Goal: Book appointment/travel/reservation

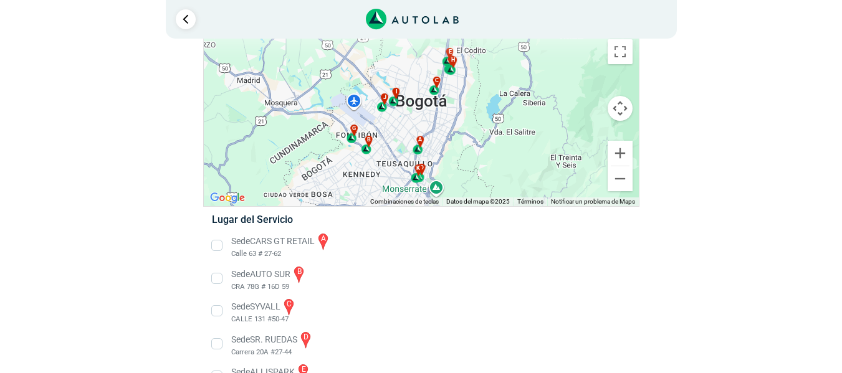
scroll to position [16, 0]
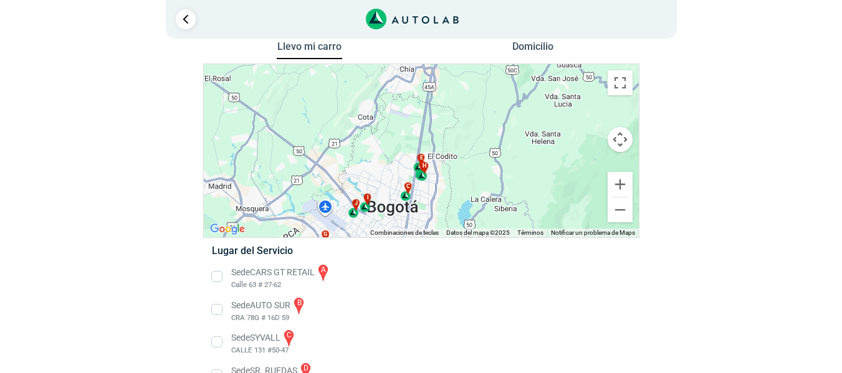
drag, startPoint x: 479, startPoint y: 89, endPoint x: 450, endPoint y: 168, distance: 84.4
click at [450, 168] on div "a b c d e f g" at bounding box center [421, 150] width 435 height 173
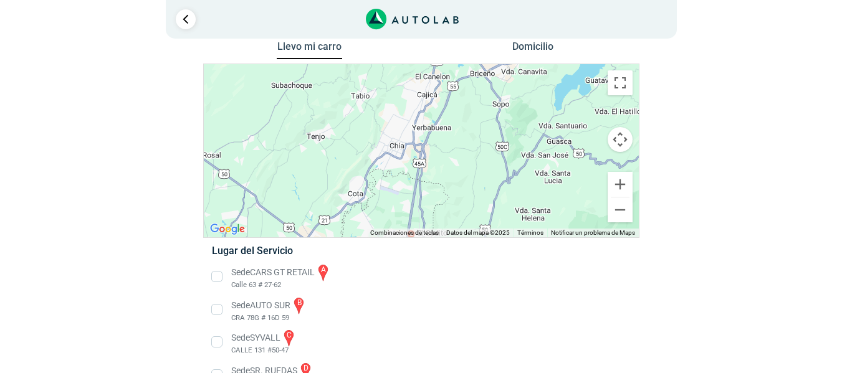
drag, startPoint x: 411, startPoint y: 98, endPoint x: 397, endPoint y: 155, distance: 57.9
click at [401, 174] on div "a b c d e f g" at bounding box center [421, 150] width 435 height 173
click at [396, 139] on div "a b c d e f g" at bounding box center [421, 150] width 435 height 173
click at [399, 133] on div "a b c d e f g" at bounding box center [421, 150] width 435 height 173
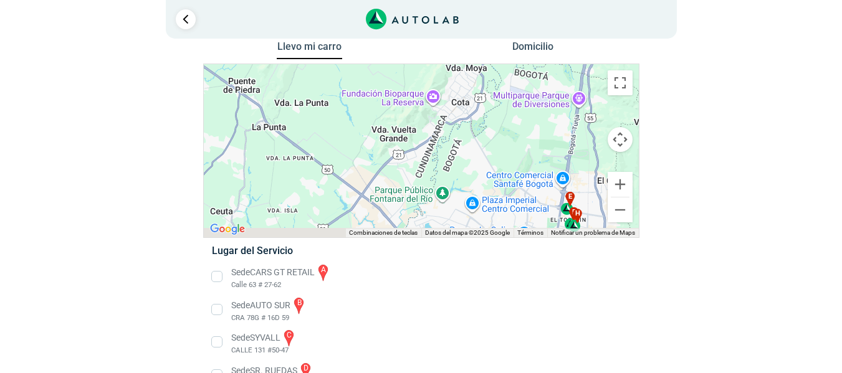
drag, startPoint x: 402, startPoint y: 198, endPoint x: 568, endPoint y: 31, distance: 235.3
click at [567, 31] on div "1 Llevo mi carro [GEOGRAPHIC_DATA] ← Mover a la izquierda → ↑ ↓ + - Fin" at bounding box center [421, 309] width 748 height 651
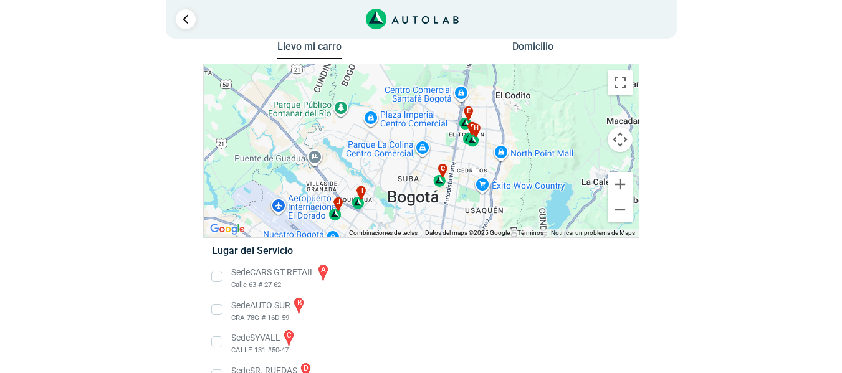
drag, startPoint x: 511, startPoint y: 201, endPoint x: 391, endPoint y: 125, distance: 142.0
click at [391, 125] on div "a b c d e f g" at bounding box center [421, 150] width 435 height 173
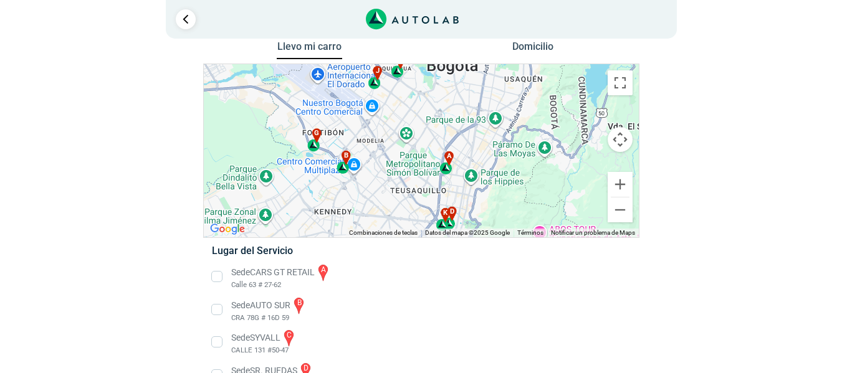
drag, startPoint x: 398, startPoint y: 178, endPoint x: 399, endPoint y: 148, distance: 30.5
click at [441, 48] on div "Llevo mi carro [GEOGRAPHIC_DATA] ← Mover a la izquierda → Mover a la derecha ↑ …" at bounding box center [421, 336] width 436 height 597
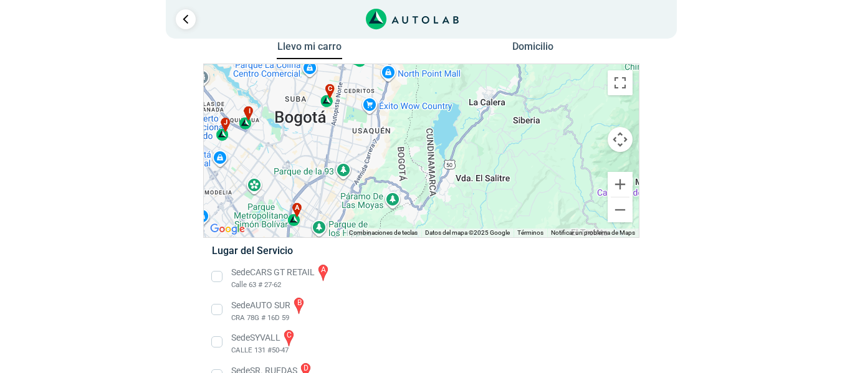
drag, startPoint x: 380, startPoint y: 210, endPoint x: 228, endPoint y: 259, distance: 159.8
click at [228, 259] on div "Llevo mi carro [GEOGRAPHIC_DATA] ← Mover a la izquierda → Mover a la derecha ↑ …" at bounding box center [421, 336] width 436 height 597
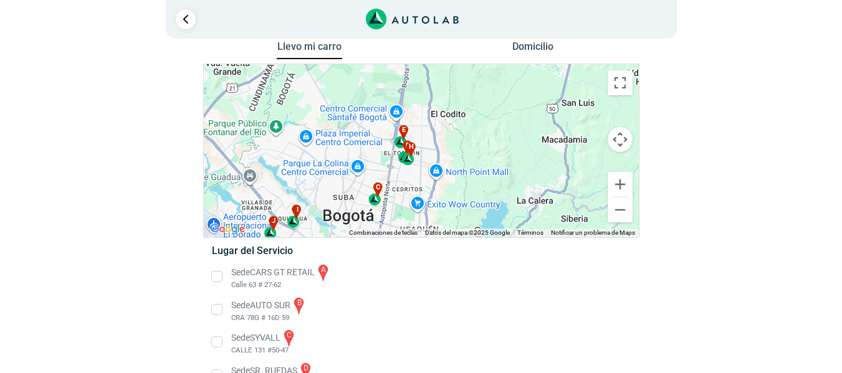
drag, startPoint x: 416, startPoint y: 121, endPoint x: 465, endPoint y: 220, distance: 110.7
click at [465, 220] on div "a b c d e f g" at bounding box center [421, 150] width 435 height 173
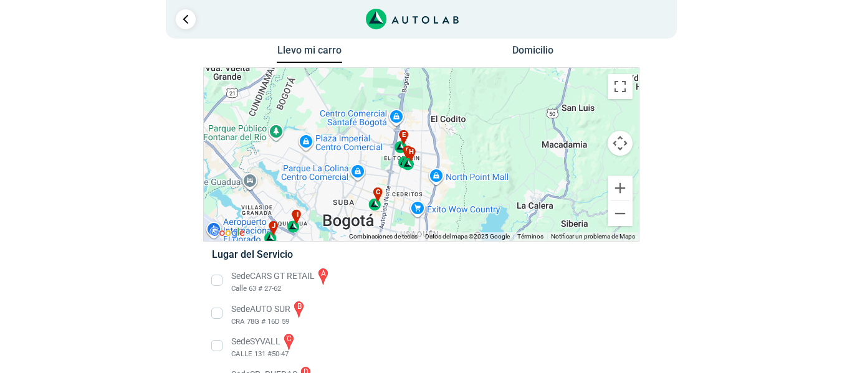
scroll to position [0, 0]
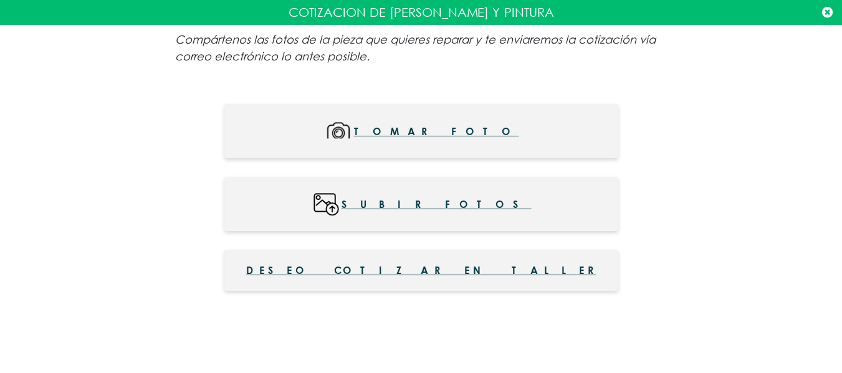
click at [825, 12] on icon at bounding box center [827, 12] width 11 height 12
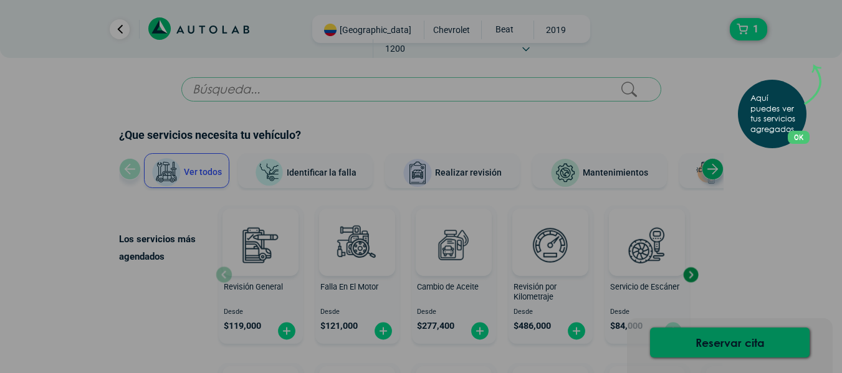
drag, startPoint x: 773, startPoint y: 297, endPoint x: 768, endPoint y: 371, distance: 75.0
click at [770, 353] on div "Aquí puedes ver tus servicios agregados. OK .aex,.bex{fill:none!important;strok…" at bounding box center [421, 186] width 842 height 373
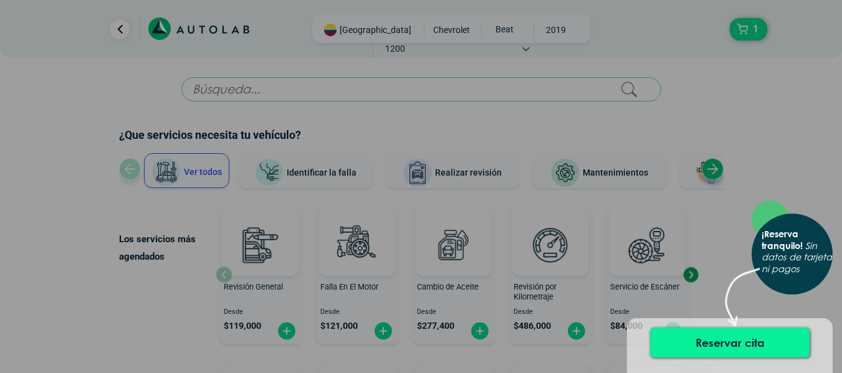
click at [729, 345] on button "Reservar cita" at bounding box center [730, 343] width 160 height 30
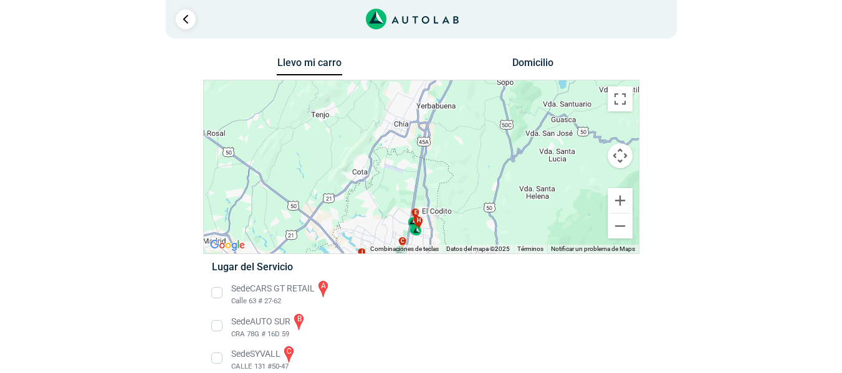
drag, startPoint x: 484, startPoint y: 109, endPoint x: 450, endPoint y: 224, distance: 119.7
click at [450, 224] on div "a b c d e f g" at bounding box center [421, 166] width 435 height 173
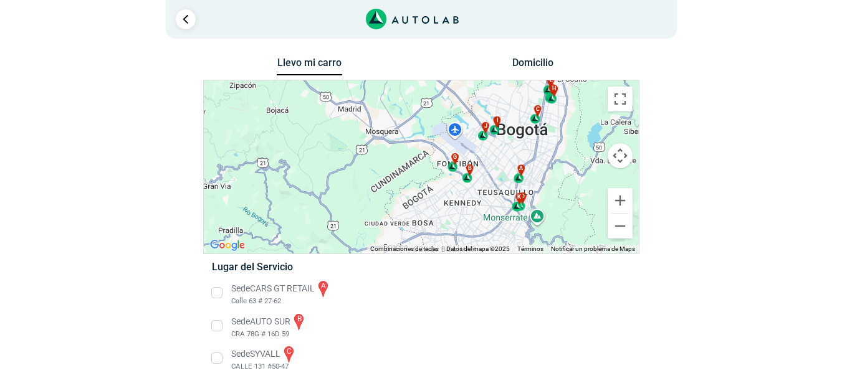
drag, startPoint x: 455, startPoint y: 136, endPoint x: 590, endPoint y: 8, distance: 186.1
click at [590, 7] on div "1 Llevo mi carro [GEOGRAPHIC_DATA] ← Mover a la izquierda → ↑ ↓ + - Fin" at bounding box center [421, 325] width 748 height 651
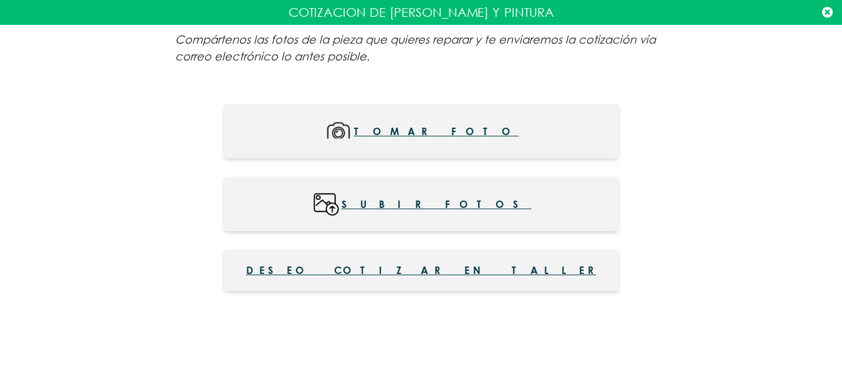
scroll to position [776, 0]
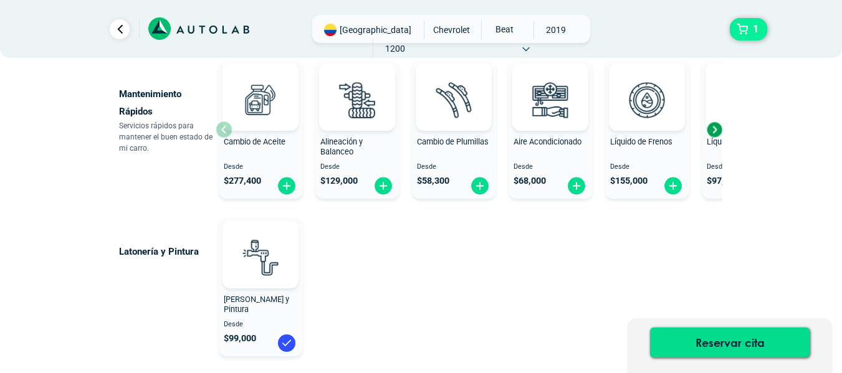
click at [740, 23] on button "1" at bounding box center [748, 29] width 37 height 22
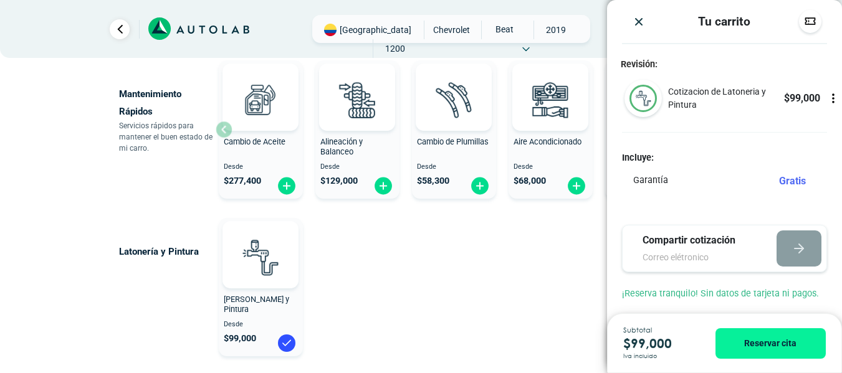
click at [638, 21] on img "Close" at bounding box center [639, 22] width 12 height 12
